Goal: Transaction & Acquisition: Purchase product/service

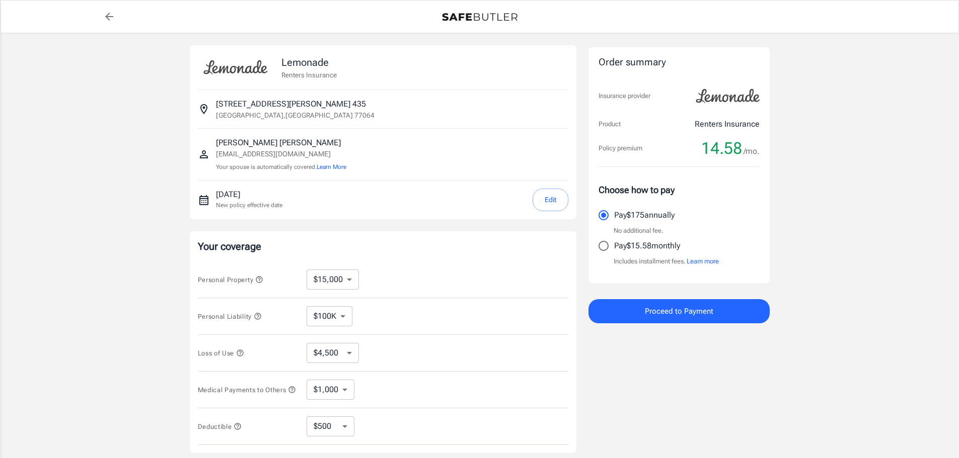
select select "15000"
select select "500"
click at [601, 246] on input "Pay $15.58 monthly" at bounding box center [603, 246] width 21 height 21
radio input "true"
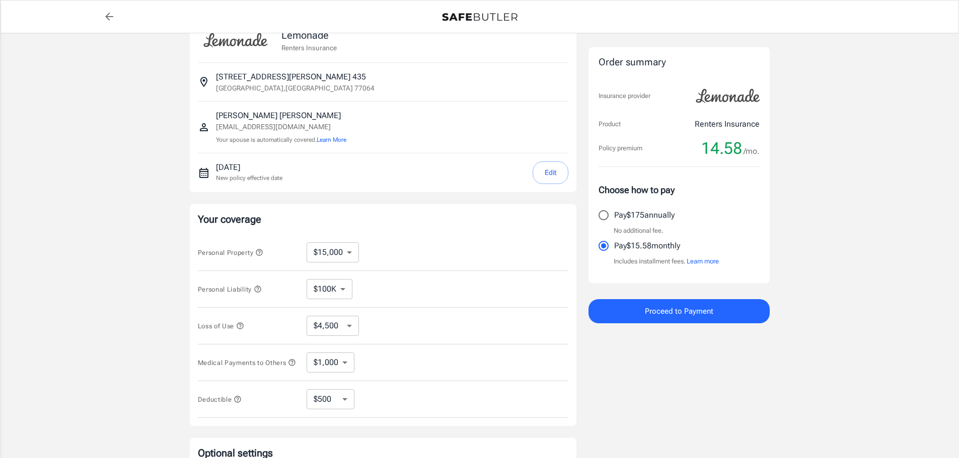
scroll to position [50, 0]
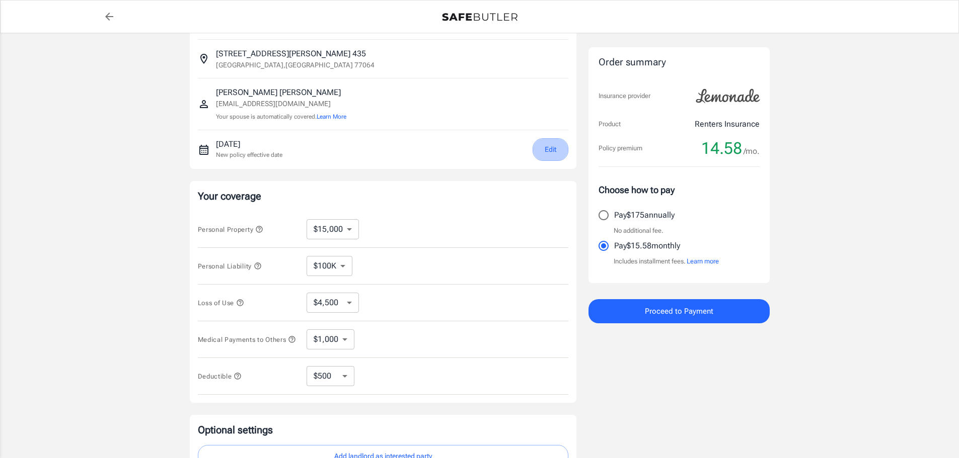
click at [552, 148] on button "Edit" at bounding box center [550, 149] width 36 height 23
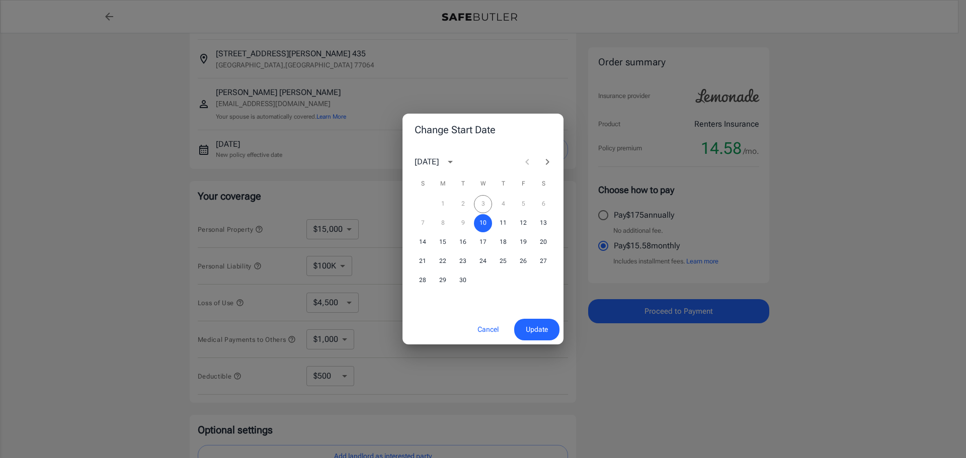
click at [549, 160] on icon "Next month" at bounding box center [548, 162] width 12 height 12
click at [482, 200] on button "1" at bounding box center [483, 204] width 18 height 18
click at [528, 326] on span "Update" at bounding box center [537, 330] width 22 height 13
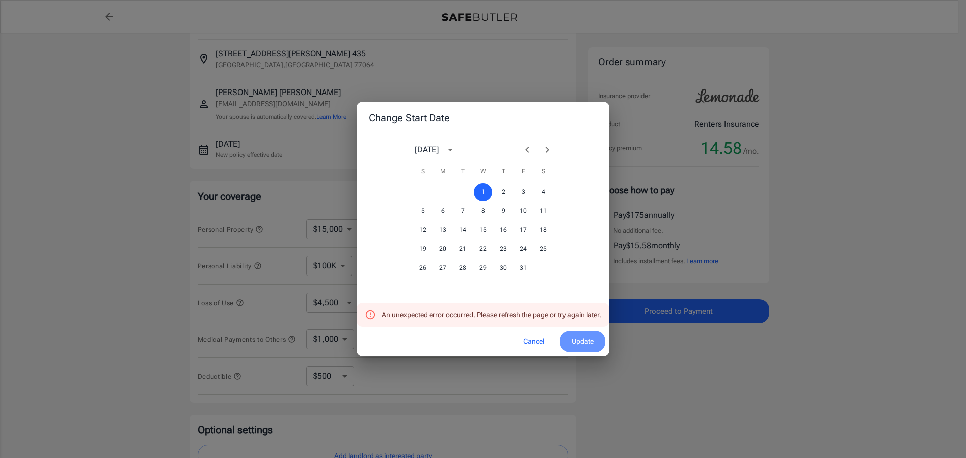
click at [575, 340] on span "Update" at bounding box center [583, 342] width 22 height 13
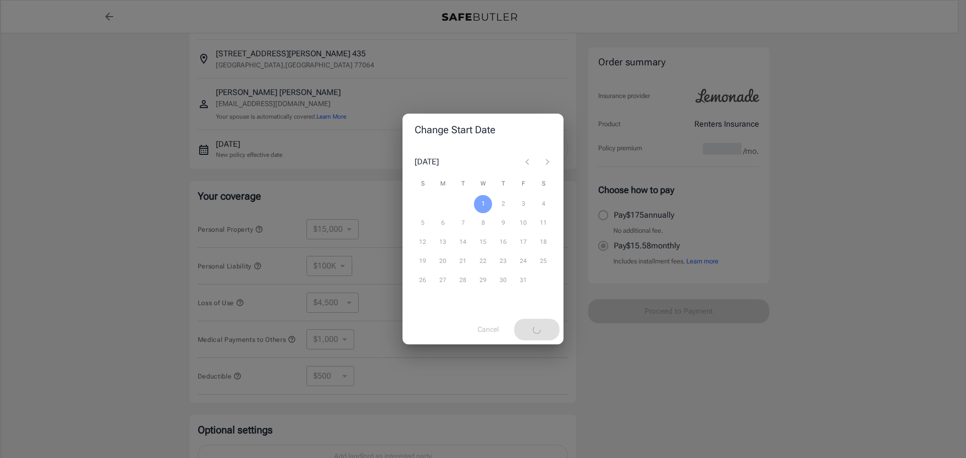
click at [481, 199] on div "1 2 3 4" at bounding box center [483, 204] width 161 height 18
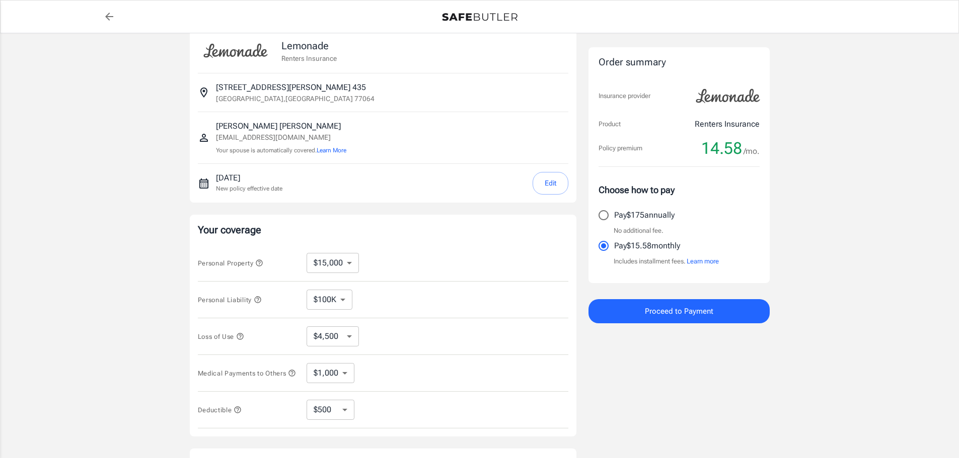
scroll to position [0, 0]
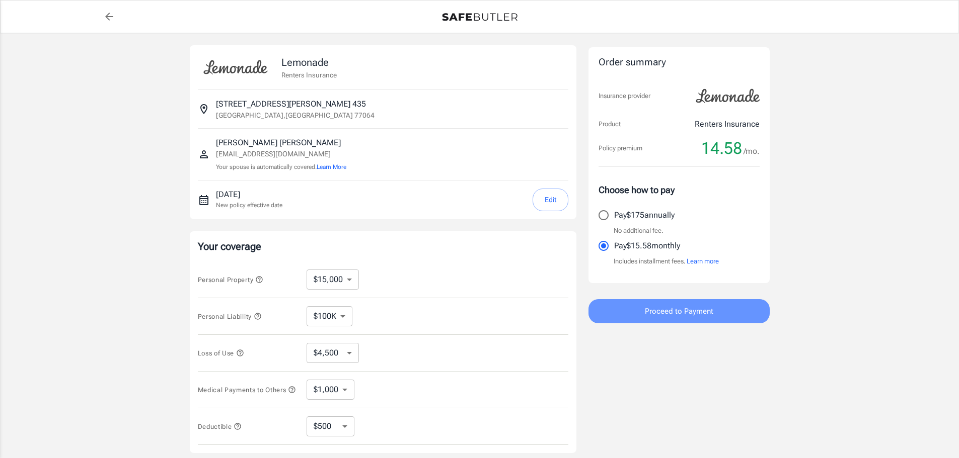
click at [669, 307] on span "Proceed to Payment" at bounding box center [679, 311] width 68 height 13
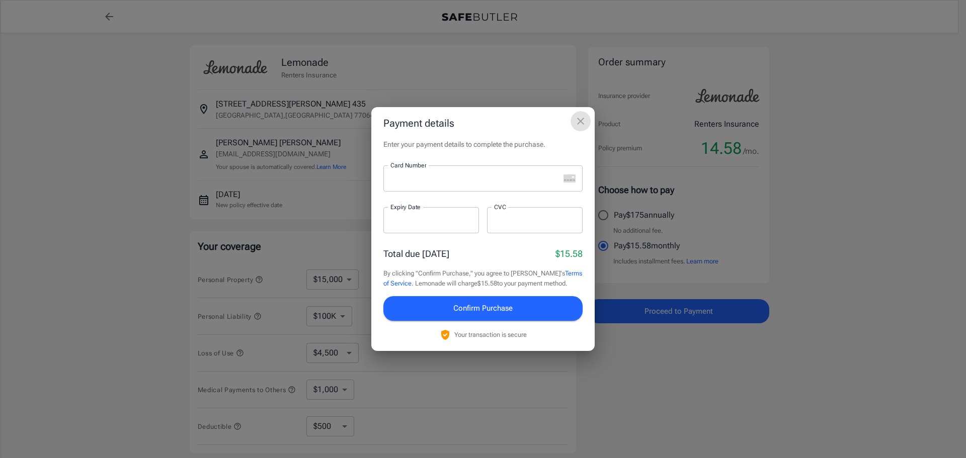
click at [582, 121] on icon "close" at bounding box center [580, 121] width 7 height 7
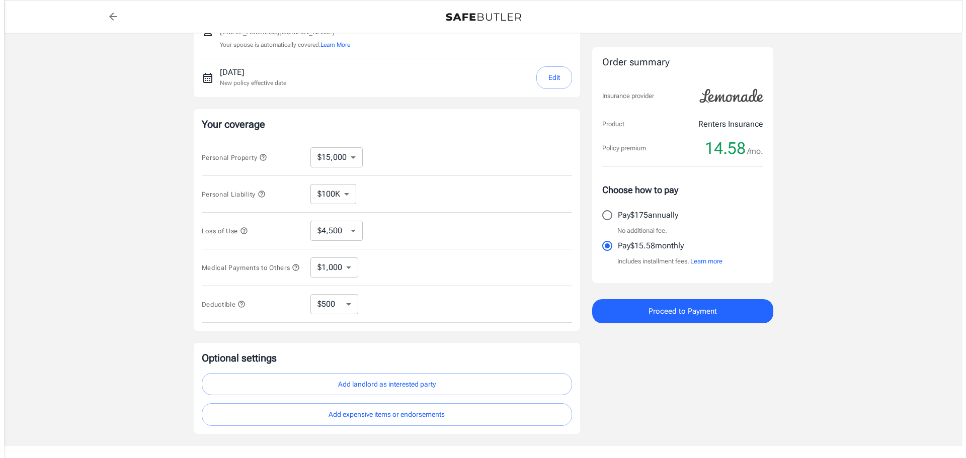
scroll to position [185, 0]
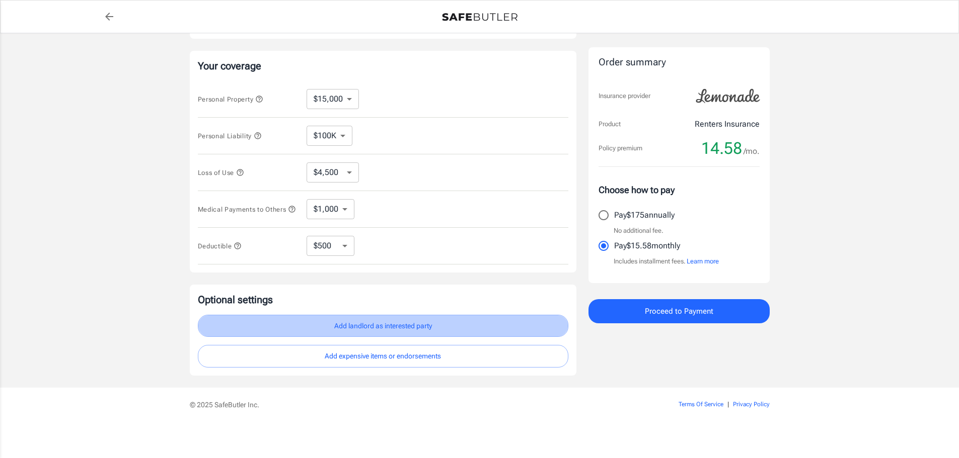
click at [426, 326] on button "Add landlord as interested party" at bounding box center [383, 326] width 370 height 23
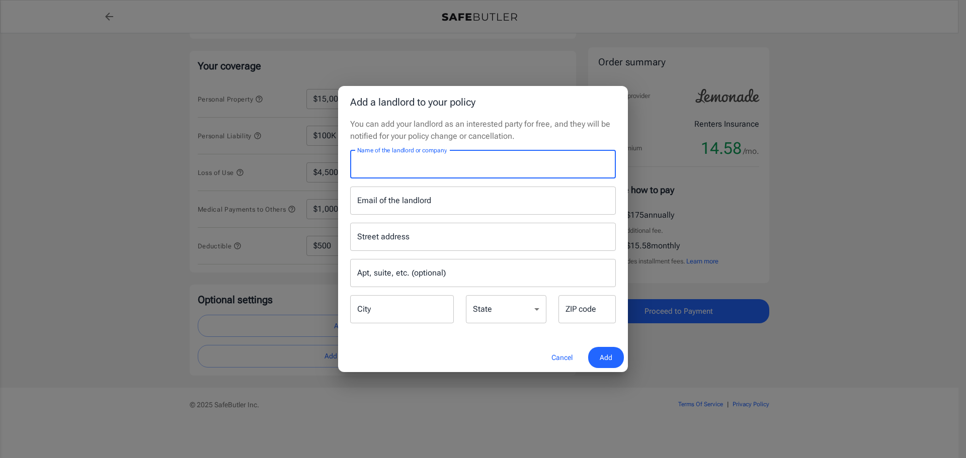
paste input "Duo West Champions"
type input "Duo West Champions"
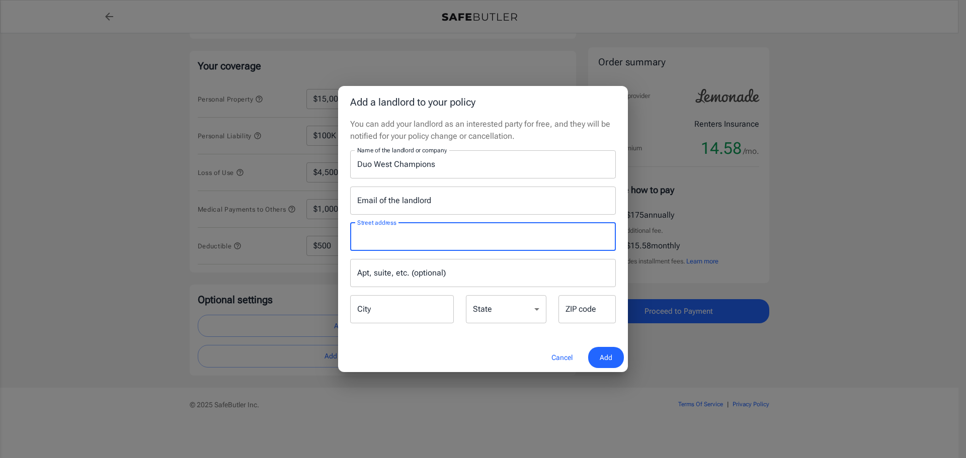
paste input "PO Box 115009"
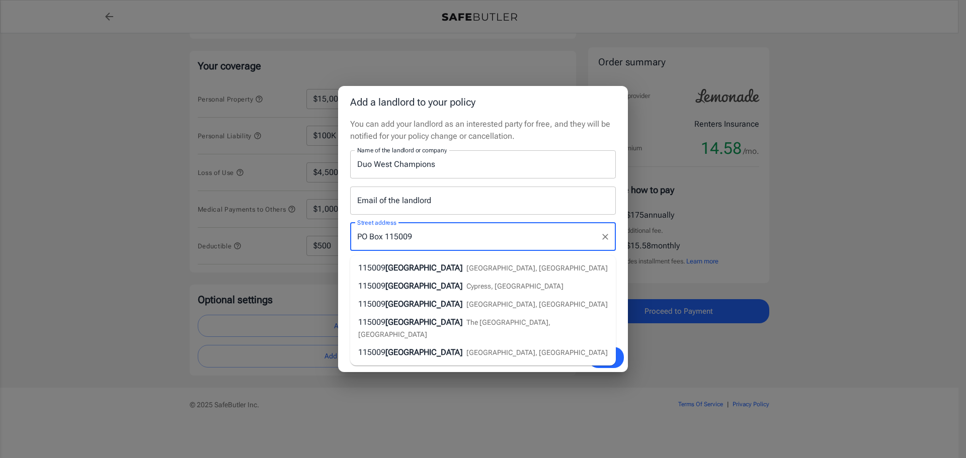
type input "PO Box 115009"
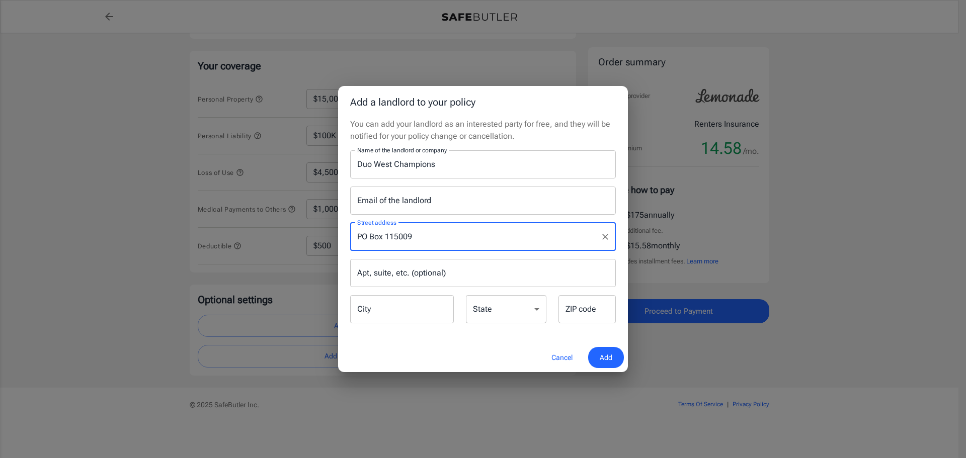
click at [445, 241] on input "PO Box 115009" at bounding box center [476, 236] width 242 height 19
click at [622, 219] on div "Street address [GEOGRAPHIC_DATA] address Apt, suite, etc. (optional) Apt, suite…" at bounding box center [483, 270] width 278 height 110
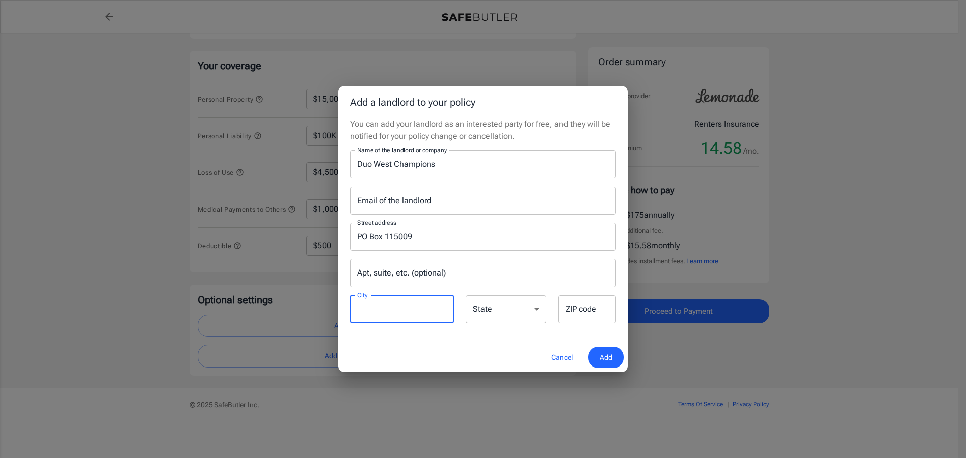
paste input "Carrollton"
type input "Carrollton"
click at [538, 310] on select "[US_STATE] [US_STATE] [US_STATE] [US_STATE] [US_STATE] [US_STATE] [US_STATE] [U…" at bounding box center [506, 309] width 81 height 28
select select "[GEOGRAPHIC_DATA]"
click at [466, 295] on select "[US_STATE] [US_STATE] [US_STATE] [US_STATE] [US_STATE] [US_STATE] [US_STATE] [U…" at bounding box center [506, 309] width 81 height 28
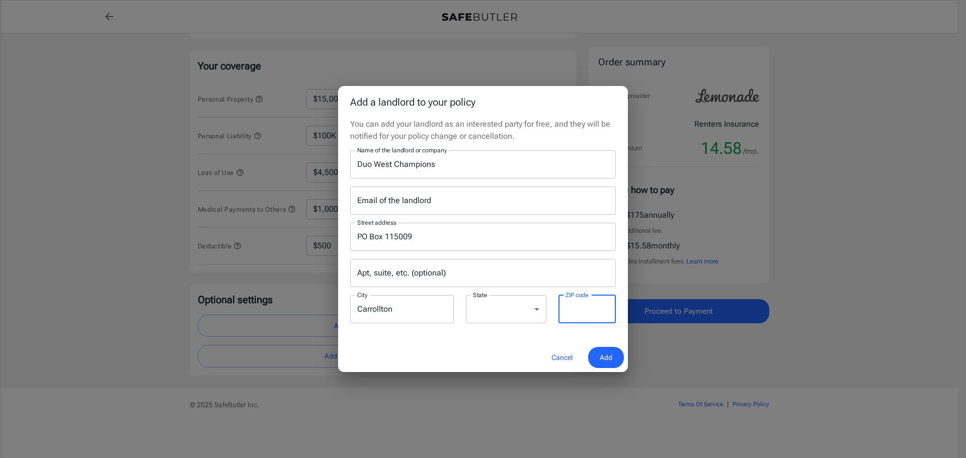
paste input "75011"
type input "75011"
click at [600, 356] on span "Add" at bounding box center [606, 358] width 13 height 13
